Goal: Task Accomplishment & Management: Complete application form

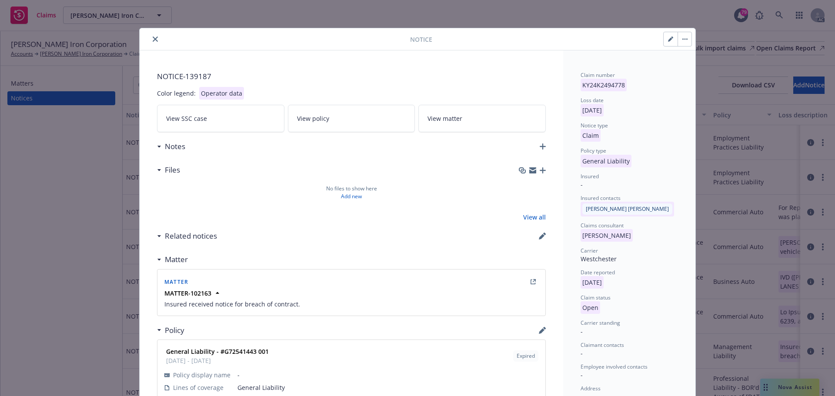
click at [668, 39] on icon "button" at bounding box center [670, 39] width 5 height 5
select select "GENERAL_LIABILITY"
select select "open"
select select "CLAIM"
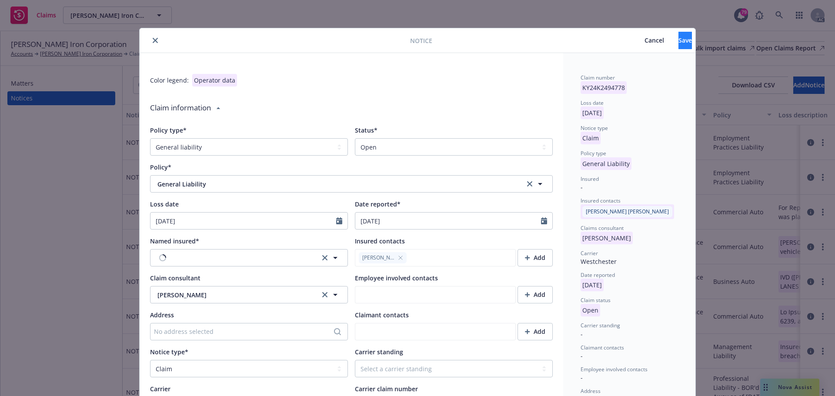
type textarea "x"
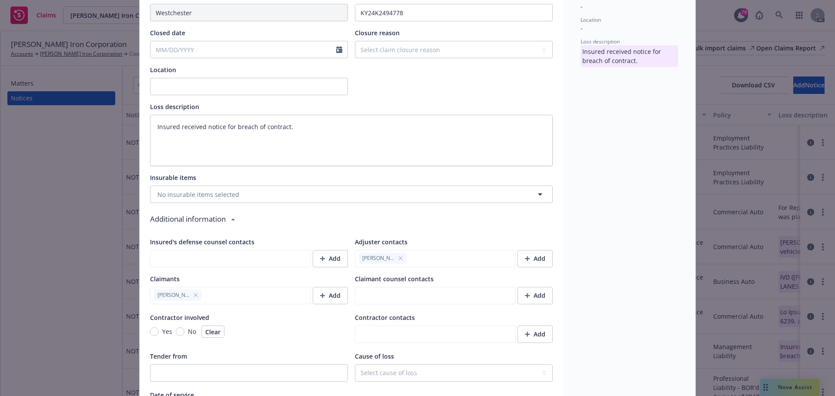
scroll to position [522, 0]
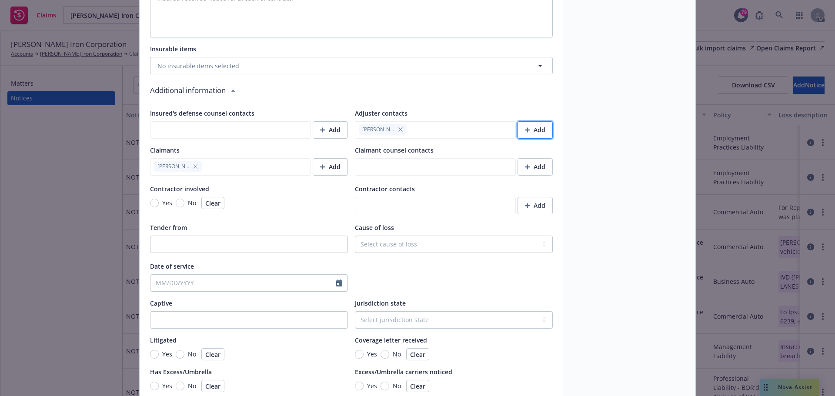
click at [538, 132] on div "Add" at bounding box center [535, 130] width 20 height 17
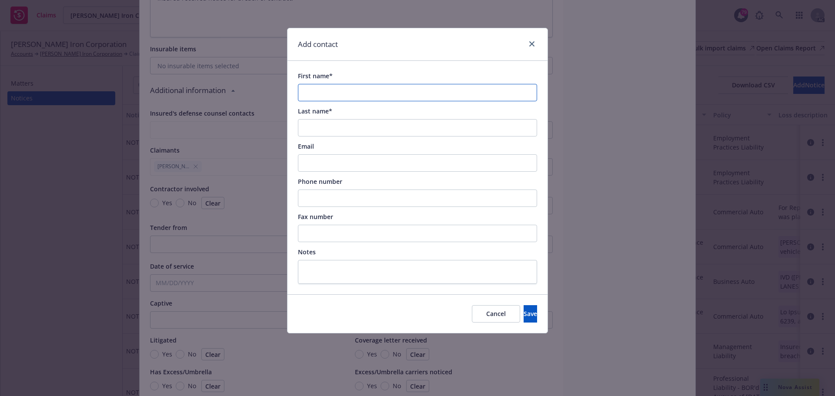
click at [320, 94] on input "First name*" at bounding box center [417, 92] width 239 height 17
paste input "[PERSON_NAME]"
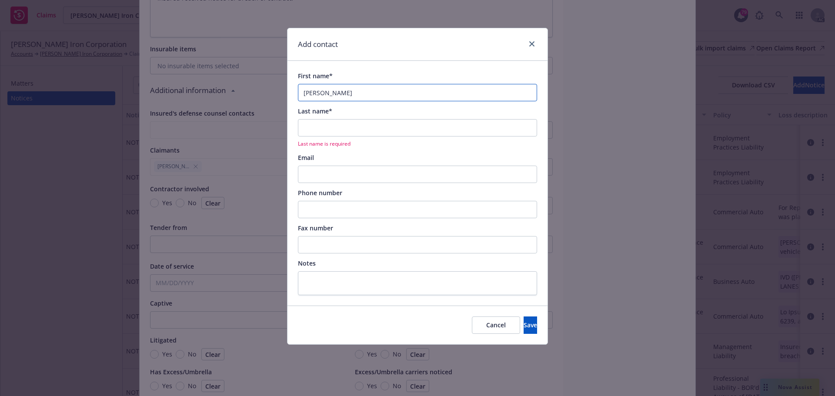
type input "[PERSON_NAME]"
click at [314, 173] on input "Email" at bounding box center [417, 174] width 239 height 17
paste input "[PERSON_NAME][EMAIL_ADDRESS][PERSON_NAME][PERSON_NAME][DOMAIN_NAME]"
type input "[PERSON_NAME][EMAIL_ADDRESS][PERSON_NAME][PERSON_NAME][DOMAIN_NAME]"
click at [316, 210] on input "Phone number" at bounding box center [417, 209] width 239 height 17
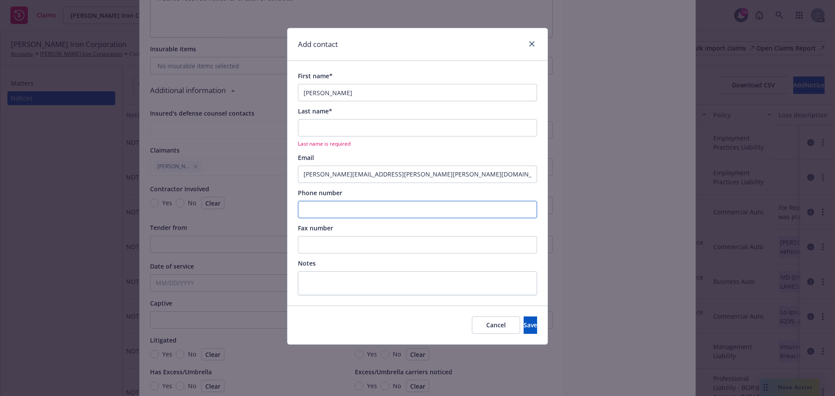
paste input "[PHONE_NUMBER]"
type input "[PHONE_NUMBER]"
click at [306, 128] on input "Last name*" at bounding box center [417, 127] width 239 height 17
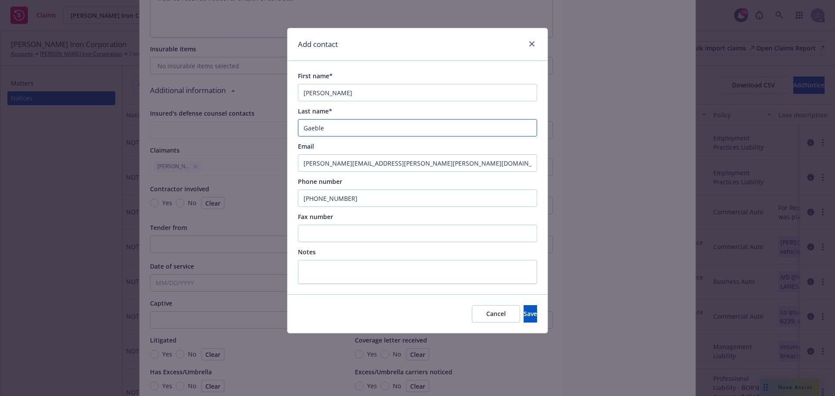
type input "Gaebler"
click at [524, 317] on span "Save" at bounding box center [530, 314] width 13 height 8
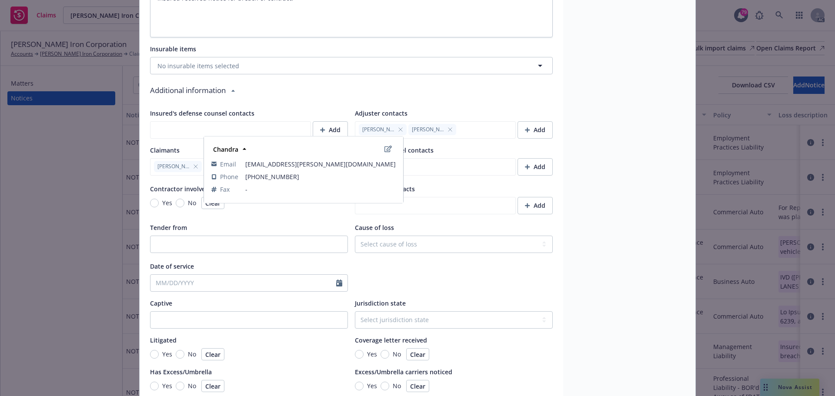
click at [398, 129] on icon "button" at bounding box center [400, 129] width 5 height 5
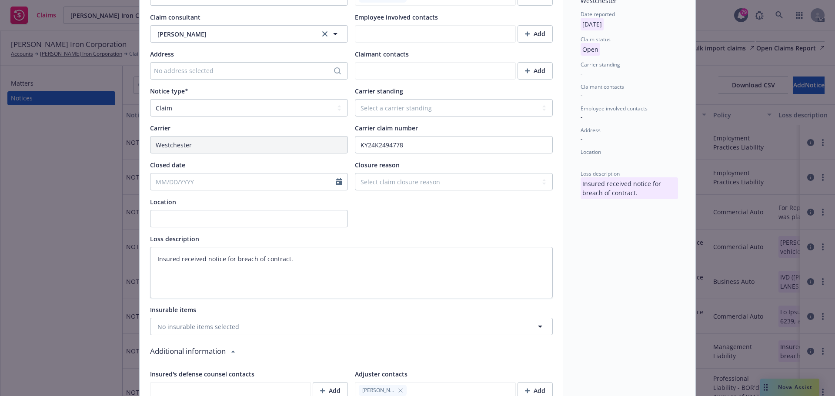
scroll to position [0, 0]
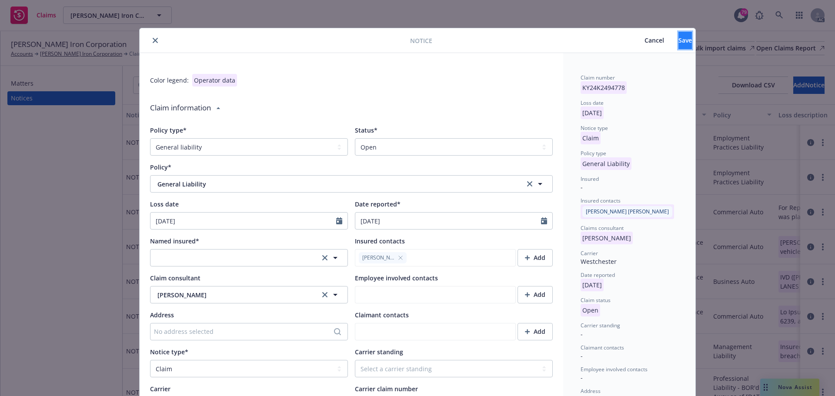
click at [678, 46] on button "Save" at bounding box center [684, 40] width 13 height 17
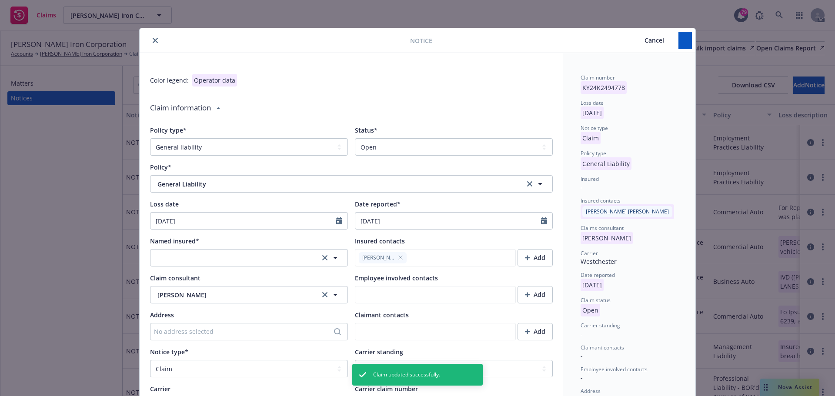
type textarea "x"
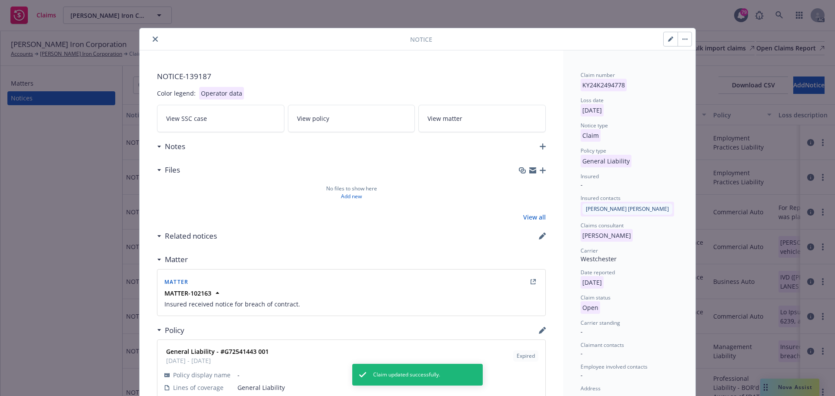
click at [153, 40] on icon "close" at bounding box center [155, 39] width 5 height 5
